Goal: Task Accomplishment & Management: Manage account settings

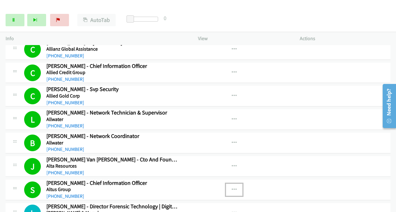
click at [232, 188] on icon "button" at bounding box center [234, 190] width 5 height 5
click at [208, 199] on link "View External Url" at bounding box center [201, 205] width 82 height 12
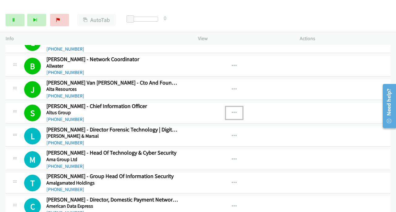
scroll to position [2814, 0]
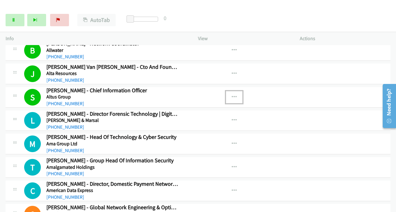
click at [232, 95] on icon "button" at bounding box center [234, 97] width 5 height 5
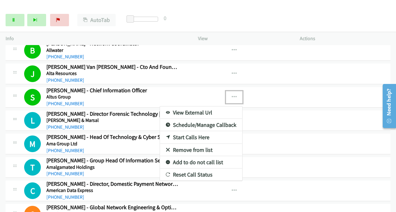
click at [195, 107] on link "View External Url" at bounding box center [201, 113] width 82 height 12
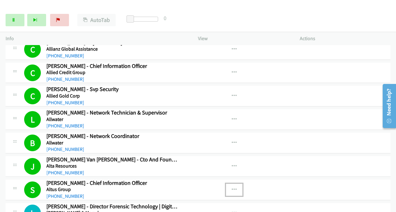
scroll to position [2721, 0]
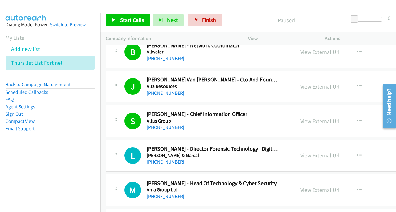
scroll to position [4113, 0]
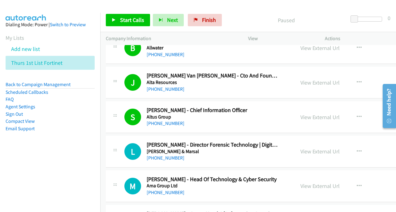
click at [18, 120] on link "Compact View" at bounding box center [20, 121] width 29 height 6
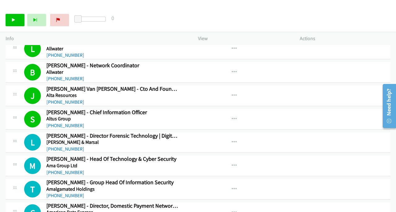
scroll to position [2807, 0]
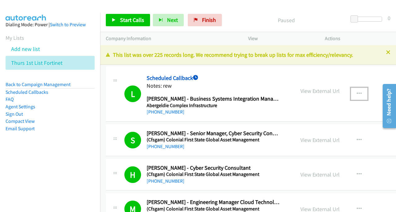
click at [357, 94] on icon "button" at bounding box center [359, 94] width 5 height 5
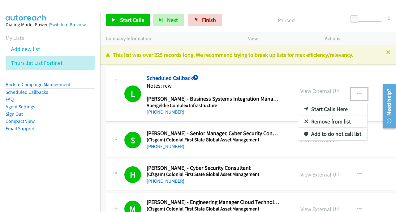
click at [303, 120] on link "Remove from list" at bounding box center [332, 122] width 69 height 12
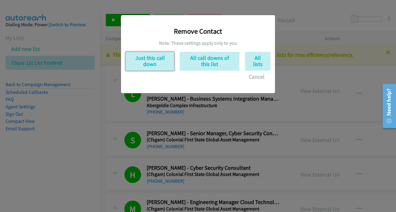
click at [158, 61] on button "Just this call down" at bounding box center [150, 61] width 49 height 19
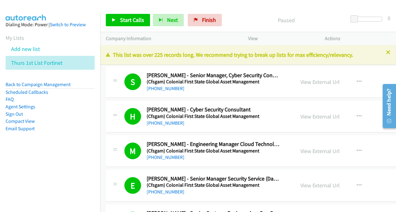
scroll to position [124, 0]
click at [140, 22] on span "Start Calls" at bounding box center [132, 19] width 24 height 7
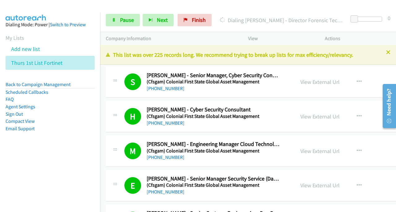
drag, startPoint x: 29, startPoint y: 123, endPoint x: 192, endPoint y: 135, distance: 162.8
click at [30, 123] on link "Compact View" at bounding box center [20, 121] width 29 height 6
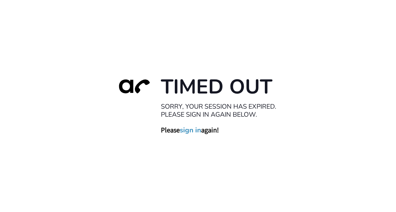
click at [193, 133] on link "sign in" at bounding box center [190, 130] width 21 height 9
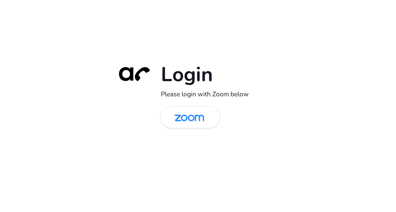
click at [179, 115] on img at bounding box center [189, 118] width 43 height 20
click at [208, 117] on img at bounding box center [189, 118] width 43 height 20
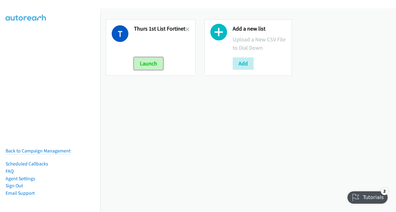
click at [148, 62] on button "Launch" at bounding box center [148, 64] width 29 height 12
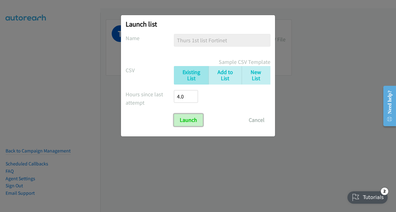
click at [193, 119] on input "Launch" at bounding box center [188, 120] width 29 height 12
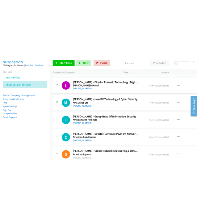
scroll to position [4165, 0]
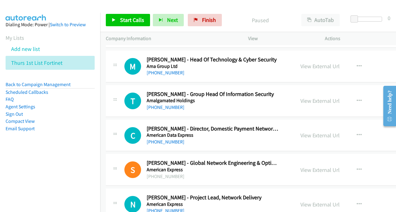
click at [32, 122] on link "Compact View" at bounding box center [20, 121] width 29 height 6
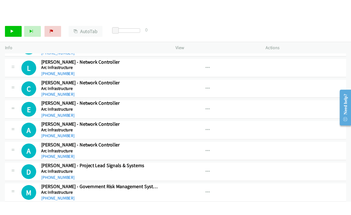
scroll to position [4174, 0]
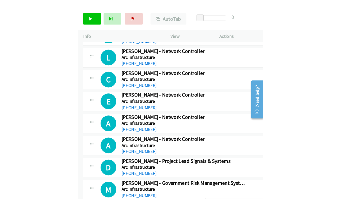
scroll to position [4165, 0]
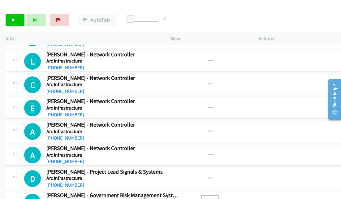
click at [19, 20] on div at bounding box center [170, 99] width 341 height 199
click at [209, 196] on button "button" at bounding box center [210, 202] width 17 height 12
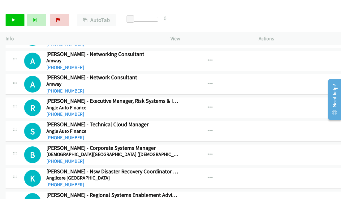
scroll to position [3260, 0]
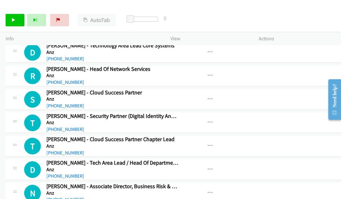
click at [329, 87] on div "Need help?" at bounding box center [334, 99] width 13 height 41
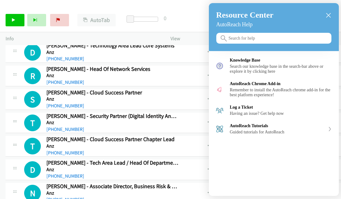
click at [330, 86] on div "AutoReach Chrome Add-in" at bounding box center [281, 83] width 102 height 5
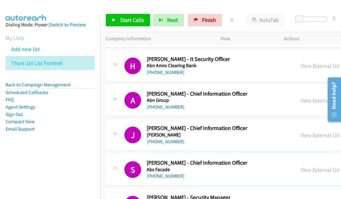
scroll to position [1175, 0]
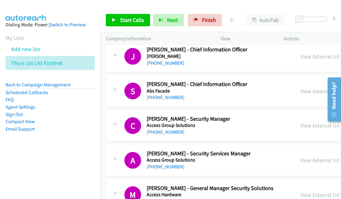
click at [18, 123] on link "Compact View" at bounding box center [20, 121] width 29 height 6
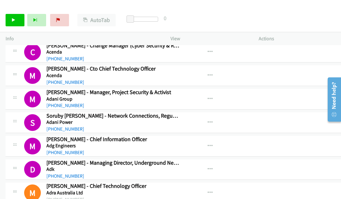
scroll to position [1144, 0]
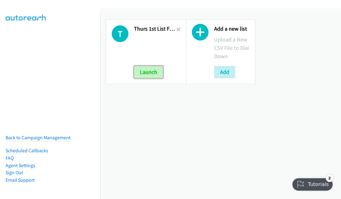
click at [146, 72] on button "Launch" at bounding box center [148, 72] width 29 height 12
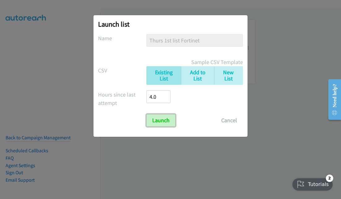
click at [155, 119] on input "Launch" at bounding box center [160, 120] width 29 height 12
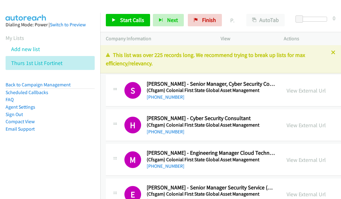
click at [31, 122] on link "Compact View" at bounding box center [20, 121] width 29 height 6
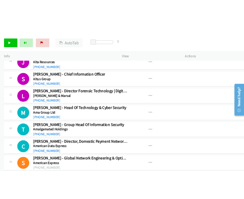
scroll to position [2763, 0]
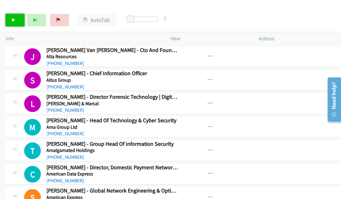
click at [11, 21] on icon at bounding box center [13, 20] width 4 height 4
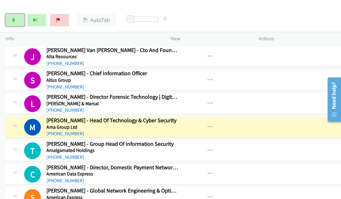
click at [18, 18] on link "Pause" at bounding box center [15, 20] width 19 height 12
click at [208, 125] on icon "button" at bounding box center [210, 127] width 5 height 5
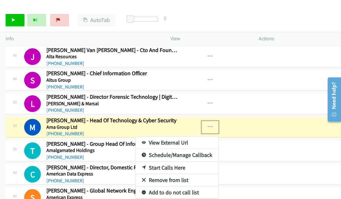
click at [185, 136] on link "View External Url" at bounding box center [177, 142] width 82 height 12
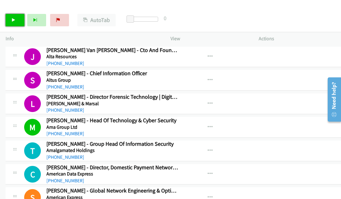
click at [10, 22] on link "Start Calls" at bounding box center [15, 20] width 19 height 12
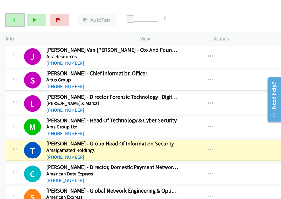
drag, startPoint x: 16, startPoint y: 23, endPoint x: 24, endPoint y: 22, distance: 7.1
click at [16, 23] on link "Pause" at bounding box center [15, 20] width 19 height 12
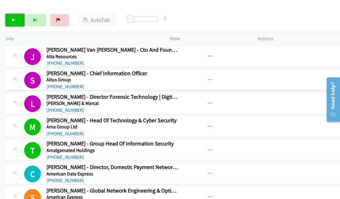
click at [13, 18] on link "Start Calls" at bounding box center [15, 20] width 19 height 12
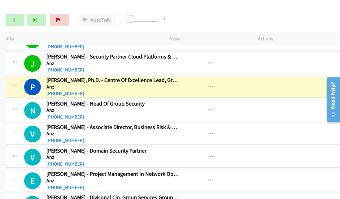
scroll to position [3475, 0]
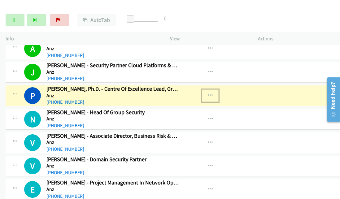
click at [208, 93] on icon "button" at bounding box center [210, 95] width 5 height 5
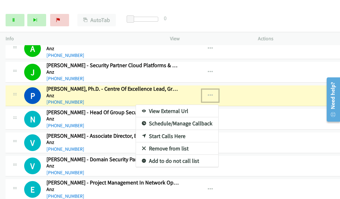
click at [175, 105] on link "View External Url" at bounding box center [177, 111] width 82 height 12
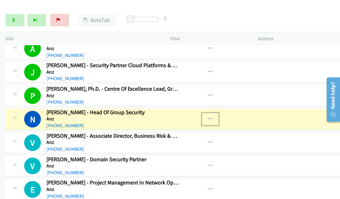
click at [208, 117] on icon "button" at bounding box center [210, 119] width 5 height 5
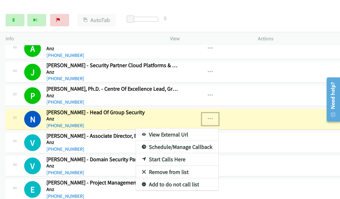
click at [155, 128] on link "View External Url" at bounding box center [177, 134] width 82 height 12
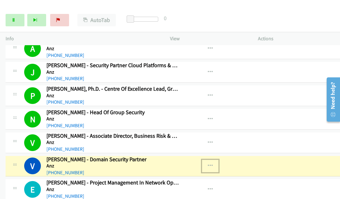
click at [208, 163] on icon "button" at bounding box center [210, 165] width 5 height 5
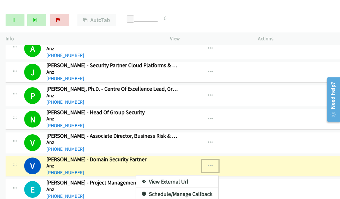
click at [163, 175] on link "View External Url" at bounding box center [177, 181] width 82 height 12
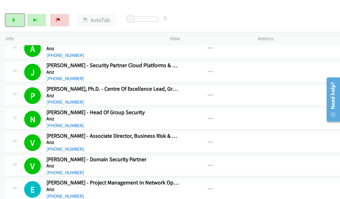
click at [19, 18] on link "Pause" at bounding box center [15, 20] width 19 height 12
click at [273, 15] on div "Start Calls Pause Next Finish Call Completed AutoTab AutoTab 0" at bounding box center [170, 20] width 340 height 24
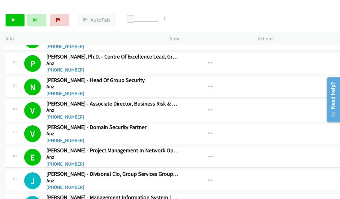
scroll to position [3536, 0]
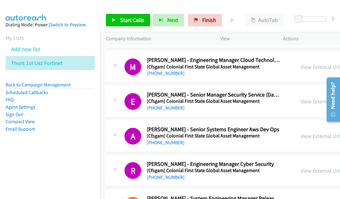
click at [28, 122] on link "Compact View" at bounding box center [20, 121] width 29 height 6
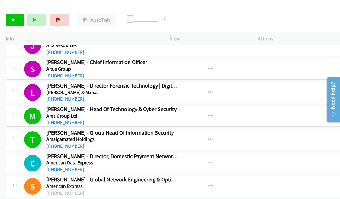
scroll to position [2753, 0]
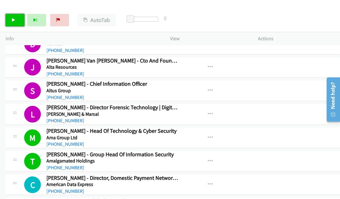
click at [9, 22] on link "Start Calls" at bounding box center [15, 20] width 19 height 12
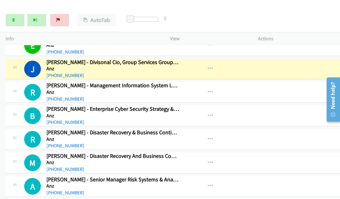
scroll to position [3557, 0]
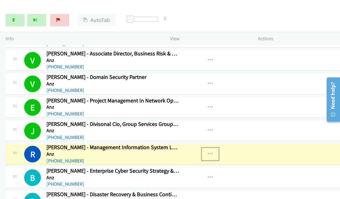
click at [208, 152] on icon "button" at bounding box center [210, 154] width 5 height 5
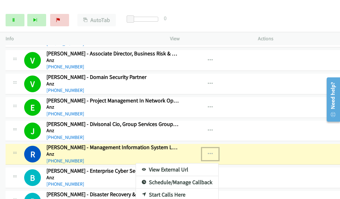
click at [176, 163] on link "View External Url" at bounding box center [177, 169] width 82 height 12
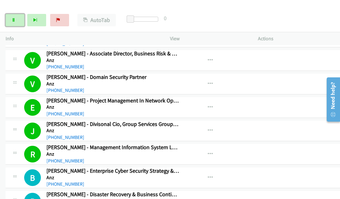
click at [16, 19] on link "Pause" at bounding box center [15, 20] width 19 height 12
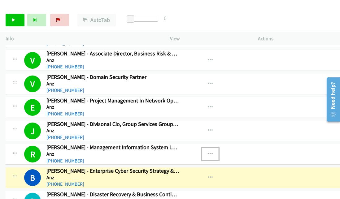
click at [208, 152] on icon "button" at bounding box center [210, 154] width 5 height 5
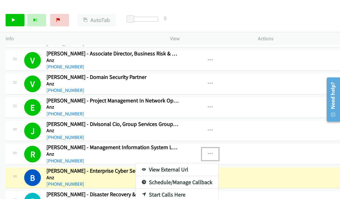
click at [179, 163] on link "View External Url" at bounding box center [177, 169] width 82 height 12
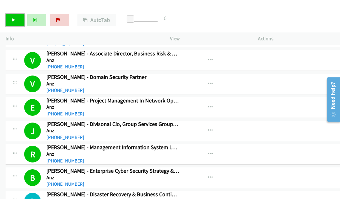
click at [16, 20] on link "Start Calls" at bounding box center [15, 20] width 19 height 12
click at [208, 199] on icon "button" at bounding box center [210, 201] width 5 height 5
click at [202, 183] on div at bounding box center [170, 99] width 340 height 199
click at [208, 199] on icon "button" at bounding box center [210, 201] width 5 height 5
click at [204, 183] on div at bounding box center [170, 99] width 340 height 199
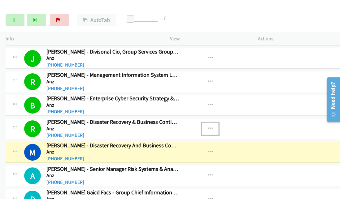
scroll to position [3650, 0]
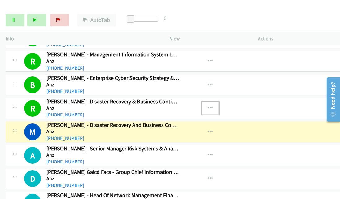
click at [208, 106] on icon "button" at bounding box center [210, 108] width 5 height 5
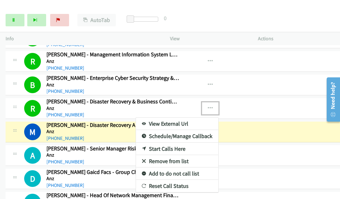
click at [176, 118] on link "View External Url" at bounding box center [177, 124] width 82 height 12
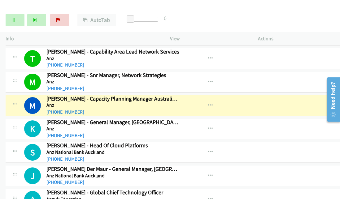
scroll to position [3804, 0]
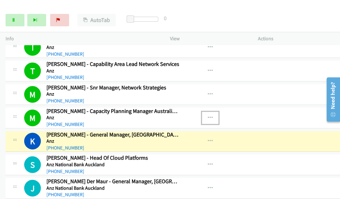
click at [208, 115] on icon "button" at bounding box center [210, 117] width 5 height 5
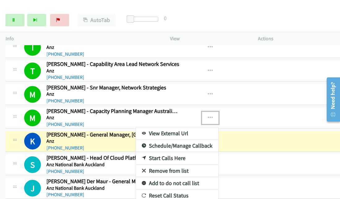
click at [156, 127] on link "View External Url" at bounding box center [177, 133] width 82 height 12
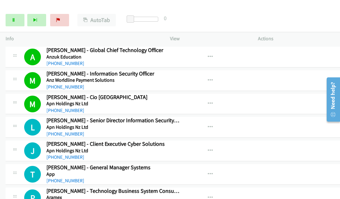
scroll to position [3990, 0]
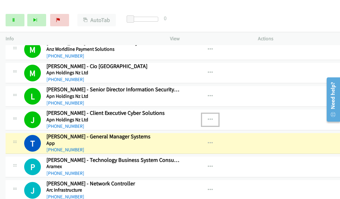
click at [208, 117] on icon "button" at bounding box center [210, 119] width 5 height 5
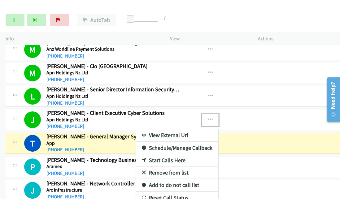
click at [156, 129] on link "View External Url" at bounding box center [177, 135] width 82 height 12
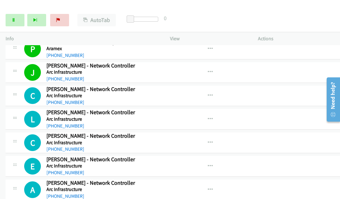
scroll to position [4113, 0]
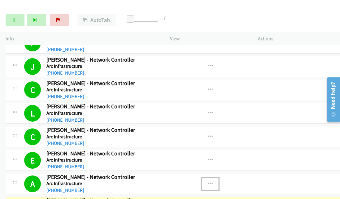
click at [208, 181] on icon "button" at bounding box center [210, 183] width 5 height 5
click at [170, 193] on link "View External Url" at bounding box center [177, 199] width 82 height 12
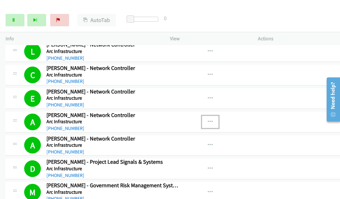
scroll to position [4206, 0]
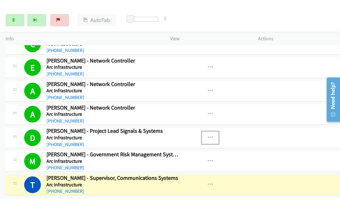
click at [208, 135] on icon "button" at bounding box center [210, 137] width 5 height 5
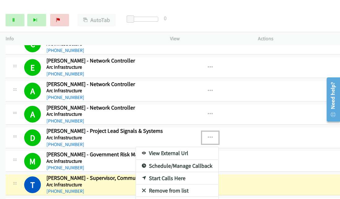
click at [182, 147] on link "View External Url" at bounding box center [177, 153] width 82 height 12
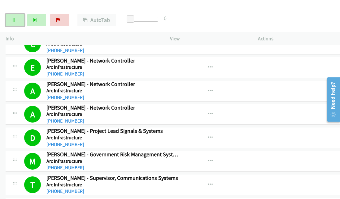
click at [17, 18] on link "Pause" at bounding box center [15, 20] width 19 height 12
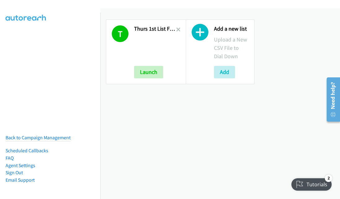
click at [157, 45] on p at bounding box center [155, 47] width 42 height 25
click at [177, 29] on icon at bounding box center [178, 30] width 4 height 4
